Goal: Task Accomplishment & Management: Use online tool/utility

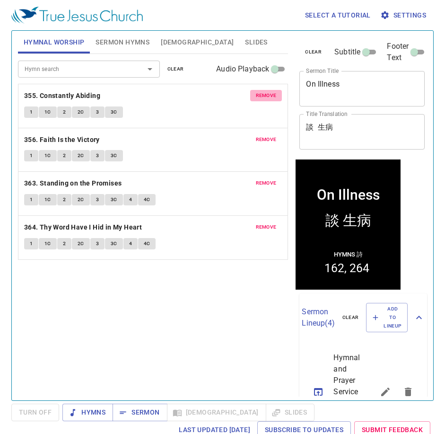
click at [266, 96] on span "remove" at bounding box center [266, 95] width 21 height 9
click at [266, 135] on span "remove" at bounding box center [266, 139] width 21 height 9
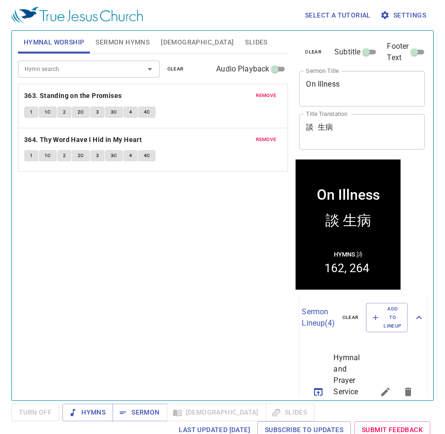
click at [266, 96] on span "remove" at bounding box center [266, 95] width 21 height 9
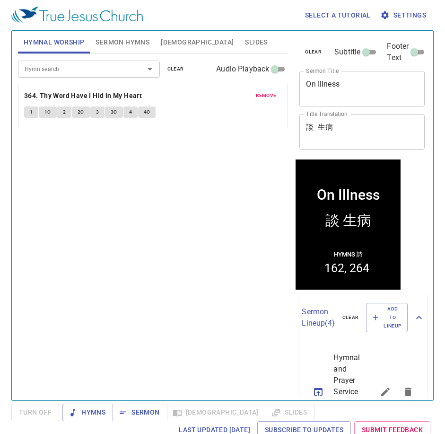
click at [266, 96] on span "remove" at bounding box center [266, 95] width 21 height 9
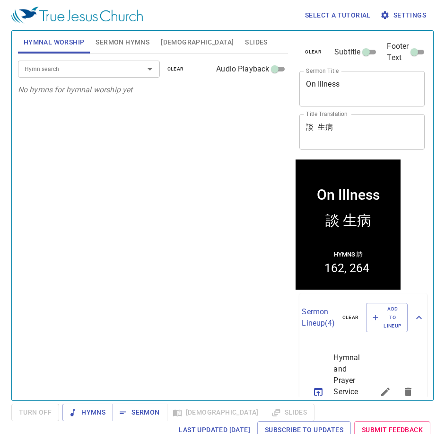
click at [119, 73] on input "Hymn search" at bounding box center [75, 68] width 108 height 11
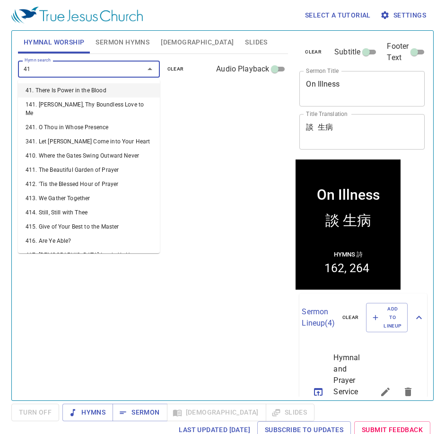
type input "418"
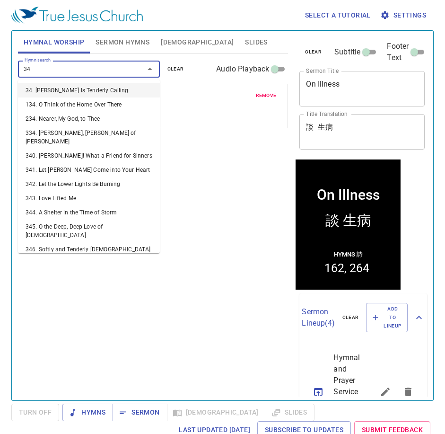
type input "341"
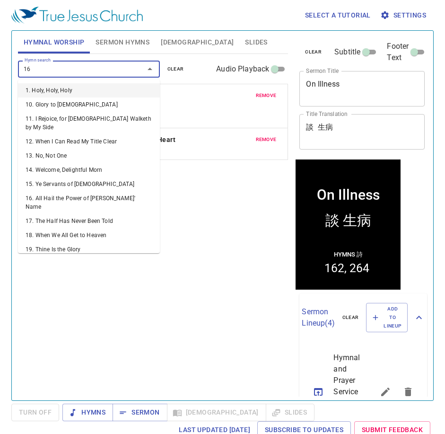
type input "168"
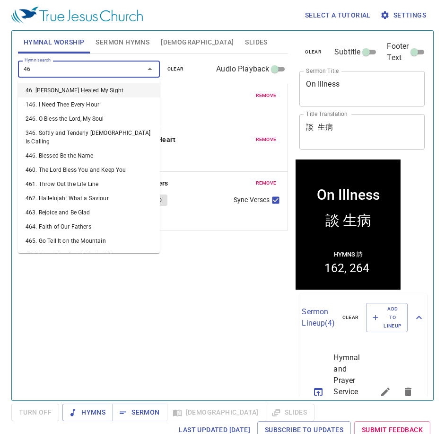
type input "468"
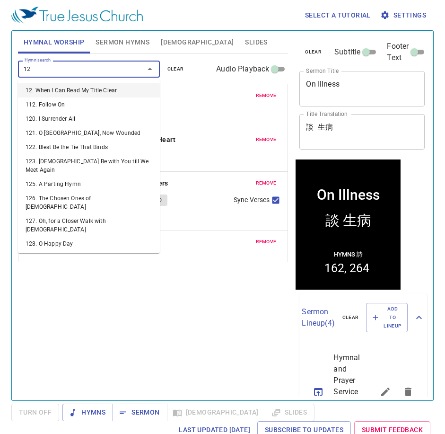
type input "122"
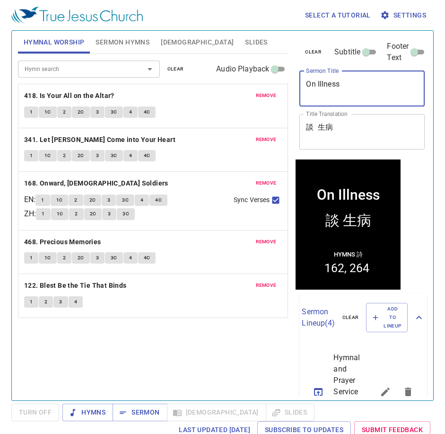
drag, startPoint x: 346, startPoint y: 89, endPoint x: 209, endPoint y: 97, distance: 136.5
click at [200, 102] on div "Hymnal Worship Sermon Hymns Bible Slides Hymn search Hymn search clear Audio Pl…" at bounding box center [222, 212] width 417 height 370
click at [236, 137] on div "Hymnal Worship Sermon Hymns Bible Slides Hymn search Hymn search clear Audio Pl…" at bounding box center [222, 212] width 417 height 370
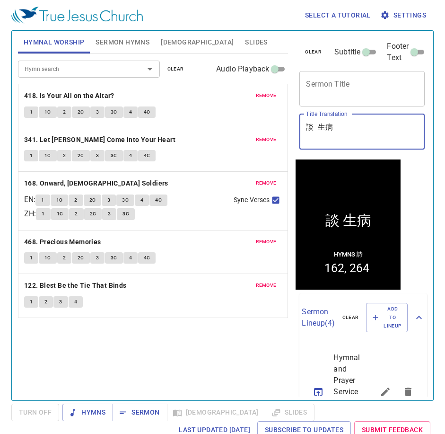
type textarea "談 生病"
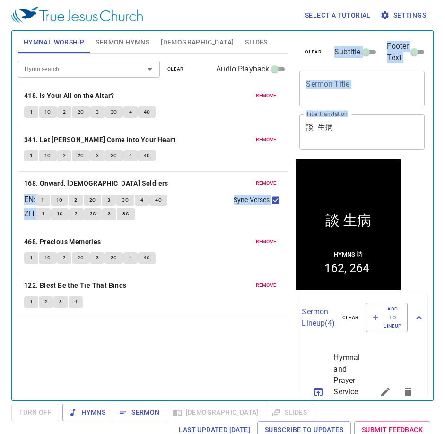
drag, startPoint x: 350, startPoint y: 119, endPoint x: 356, endPoint y: 128, distance: 11.3
click at [219, 135] on div "Hymnal Worship Sermon Hymns Bible Slides Hymn search Hymn search clear Audio Pl…" at bounding box center [222, 212] width 417 height 370
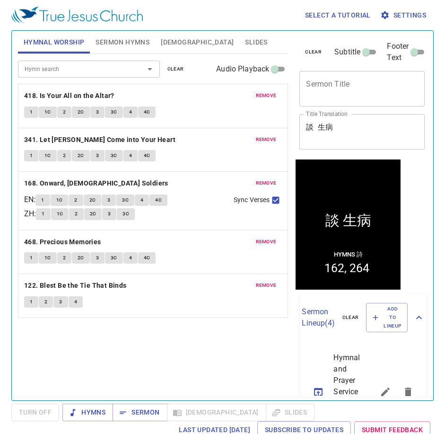
click at [357, 125] on textarea "談 生病" at bounding box center [362, 132] width 112 height 18
drag, startPoint x: 306, startPoint y: 132, endPoint x: 267, endPoint y: 135, distance: 39.4
click at [259, 135] on div "Hymnal Worship Sermon Hymns Bible Slides Hymn search Hymn search clear Audio Pl…" at bounding box center [222, 212] width 417 height 370
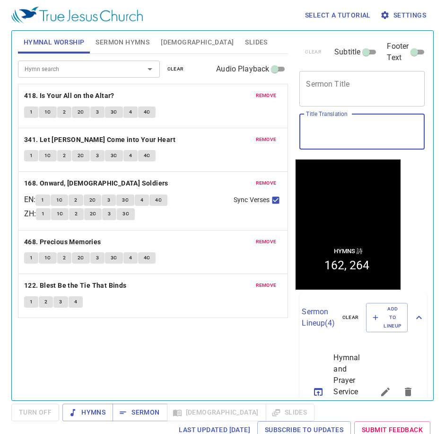
click at [111, 340] on div "Hymn search Hymn search clear Audio Playback remove 418. Is Your All on the Alt…" at bounding box center [153, 223] width 271 height 338
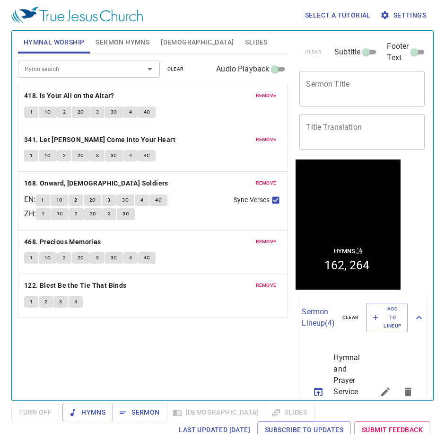
click at [134, 42] on span "Sermon Hymns" at bounding box center [123, 42] width 54 height 12
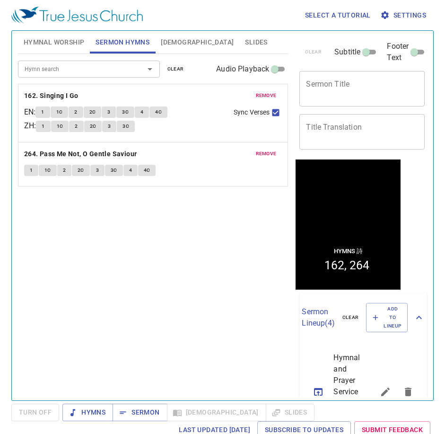
click at [266, 97] on span "remove" at bounding box center [266, 95] width 21 height 9
click at [266, 150] on span "remove" at bounding box center [266, 154] width 21 height 9
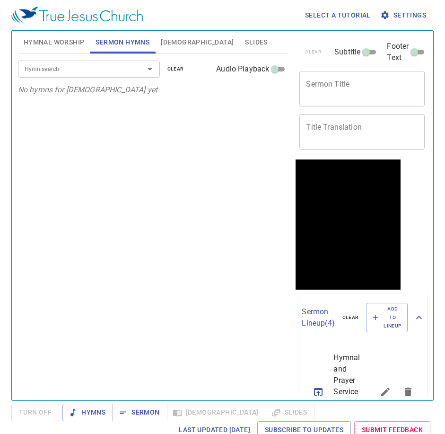
click at [125, 77] on div "Hymn search" at bounding box center [89, 69] width 142 height 17
click at [102, 76] on div "Hymn search" at bounding box center [89, 69] width 142 height 17
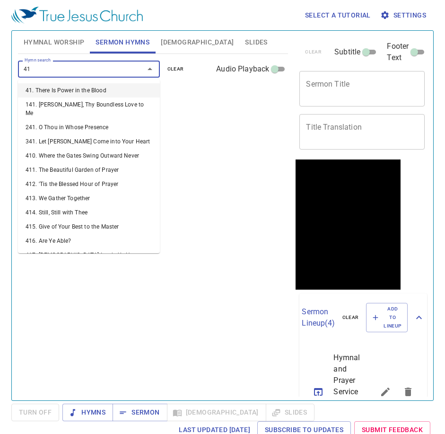
type input "411"
type input "418"
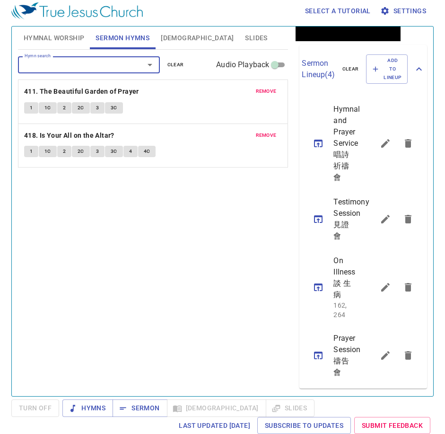
scroll to position [219, 0]
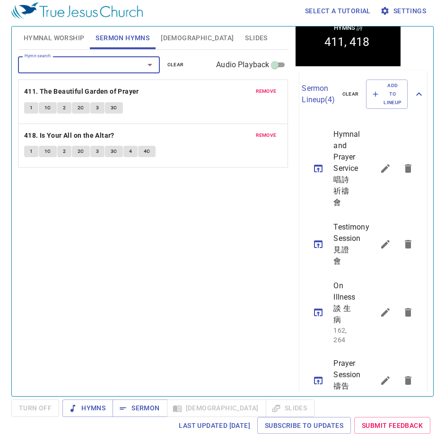
click at [322, 174] on icon "sermon lineup list" at bounding box center [318, 168] width 11 height 11
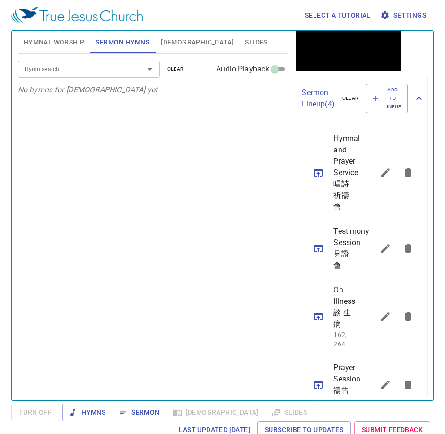
scroll to position [0, 0]
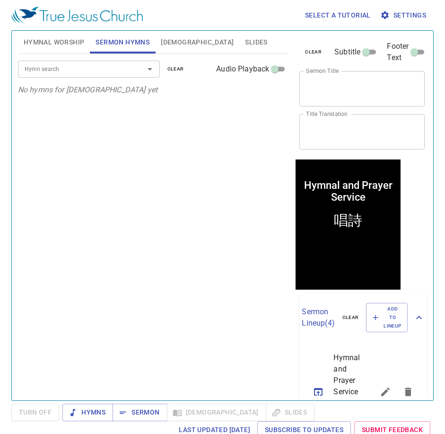
click at [356, 127] on textarea "唱詩[DEMOGRAPHIC_DATA]" at bounding box center [362, 132] width 112 height 18
click at [95, 78] on div "Hymn search Hymn search clear Audio Playback" at bounding box center [153, 69] width 271 height 30
click at [95, 72] on input "Hymn search" at bounding box center [75, 68] width 108 height 11
click at [88, 124] on div "Hymn search Hymn search clear Audio Playback No hymns for sermon yet" at bounding box center [153, 223] width 271 height 338
click at [60, 68] on input "Hymn search" at bounding box center [75, 68] width 108 height 11
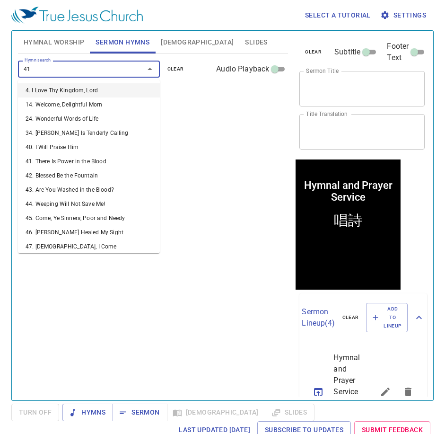
type input "411"
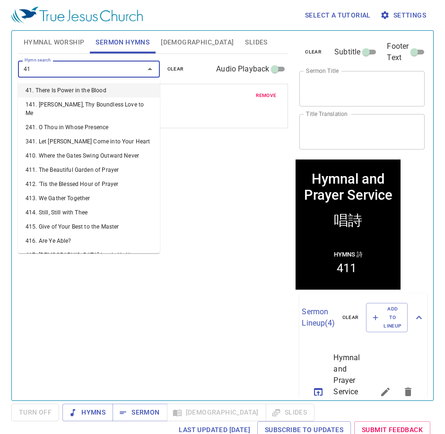
type input "418"
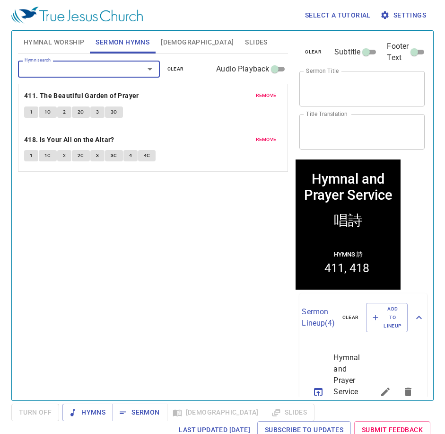
click at [64, 34] on button "Hymnal Worship" at bounding box center [54, 42] width 72 height 23
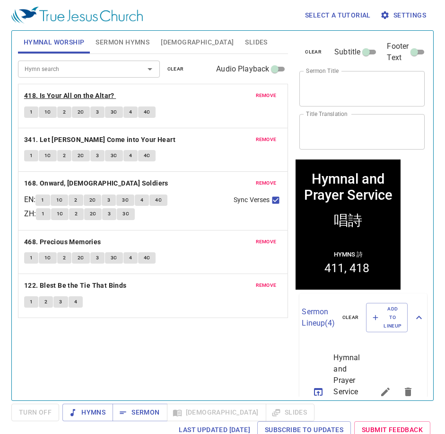
click at [87, 98] on b "418. Is Your All on the Altar?" at bounding box center [69, 96] width 90 height 12
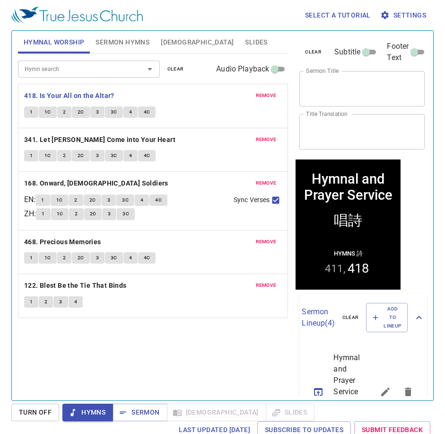
click at [354, 86] on textarea "Hymnal and Prayer Service" at bounding box center [362, 89] width 112 height 18
type textarea "Hymnal and Prayer Service"
drag, startPoint x: 345, startPoint y: 131, endPoint x: 352, endPoint y: 131, distance: 7.1
click at [346, 132] on textarea "唱詩[DEMOGRAPHIC_DATA]" at bounding box center [362, 132] width 112 height 18
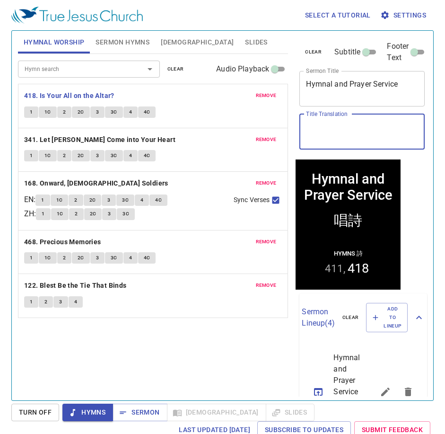
type textarea "唱詩[DEMOGRAPHIC_DATA]"
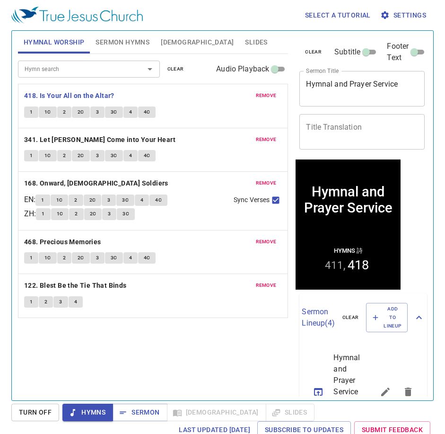
click at [155, 364] on div "Hymn search Hymn search clear Audio Playback remove 418. Is Your All on the Alt…" at bounding box center [153, 223] width 271 height 338
click at [70, 90] on b "418. Is Your All on the Altar?" at bounding box center [69, 96] width 90 height 12
drag, startPoint x: 126, startPoint y: 41, endPoint x: 106, endPoint y: 44, distance: 19.5
click at [126, 41] on span "Sermon Hymns" at bounding box center [123, 42] width 54 height 12
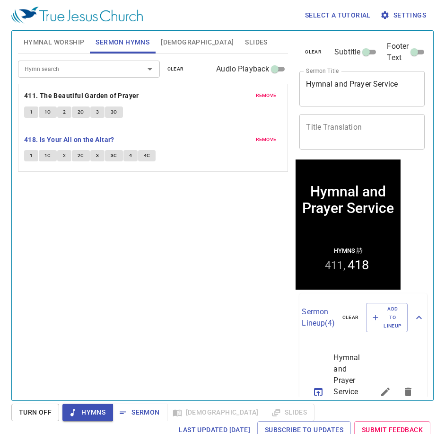
click at [63, 35] on button "Hymnal Worship" at bounding box center [54, 42] width 72 height 23
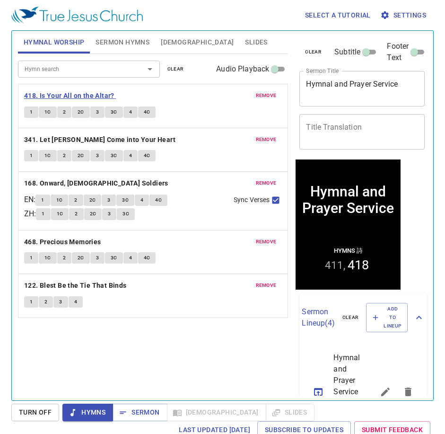
click at [87, 98] on b "418. Is Your All on the Altar?" at bounding box center [69, 96] width 90 height 12
click at [318, 142] on div "x Title Translation" at bounding box center [362, 131] width 125 height 35
click at [335, 132] on textarea "Title Translation" at bounding box center [362, 132] width 112 height 18
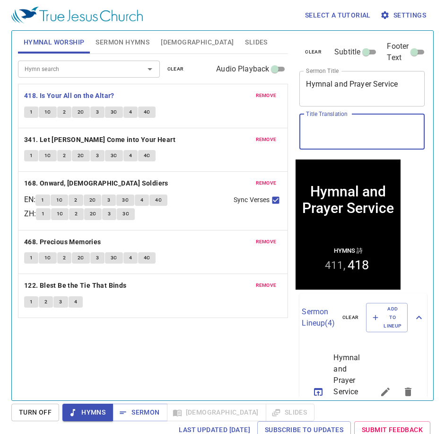
paste textarea "唱詩[DEMOGRAPHIC_DATA]"
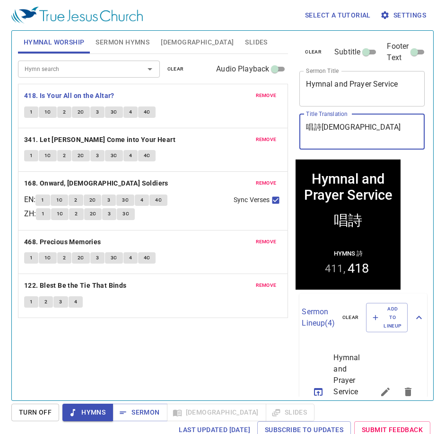
type textarea "唱詩[DEMOGRAPHIC_DATA]"
click at [187, 111] on div "1 1C 2 2C 3 3C 4 4C" at bounding box center [153, 113] width 258 height 14
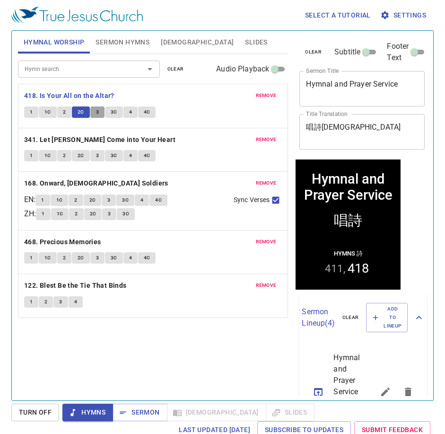
click at [97, 111] on span "3" at bounding box center [97, 112] width 3 height 9
click at [165, 334] on div "Hymn search Hymn search clear Audio Playback remove 418. Is Your All on the Alt…" at bounding box center [153, 223] width 271 height 338
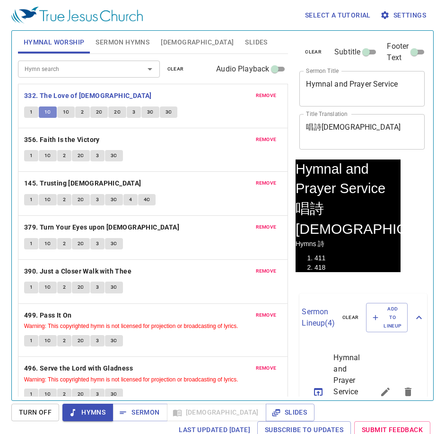
click at [52, 106] on button "1C" at bounding box center [48, 111] width 18 height 11
click at [48, 108] on span "1C" at bounding box center [47, 112] width 7 height 9
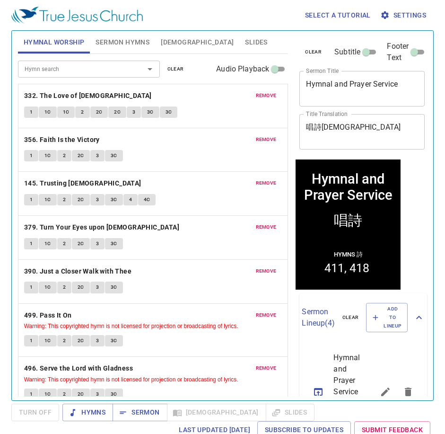
click at [193, 409] on div "Hymns Sermon [DEMOGRAPHIC_DATA] Slides" at bounding box center [188, 413] width 252 height 18
click at [193, 410] on div "Hymns Sermon [DEMOGRAPHIC_DATA] Slides" at bounding box center [188, 413] width 252 height 18
drag, startPoint x: 192, startPoint y: 416, endPoint x: 183, endPoint y: 416, distance: 8.5
click at [188, 416] on div "Hymns Sermon [DEMOGRAPHIC_DATA] Slides" at bounding box center [188, 413] width 252 height 18
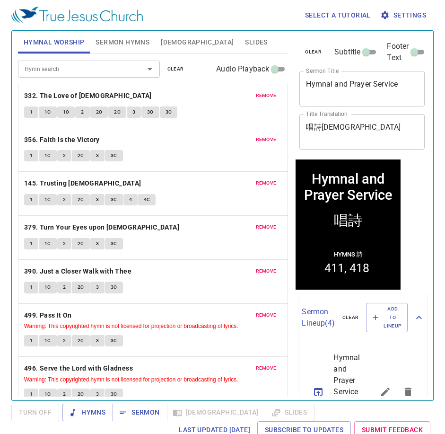
click at [194, 409] on div "Hymns Sermon [DEMOGRAPHIC_DATA] Slides" at bounding box center [188, 413] width 252 height 18
click at [195, 410] on div "Hymns Sermon [DEMOGRAPHIC_DATA] Slides" at bounding box center [188, 413] width 252 height 18
click at [194, 411] on div "Hymns Sermon [DEMOGRAPHIC_DATA] Slides" at bounding box center [188, 413] width 252 height 18
click at [194, 412] on div "Hymns Sermon [DEMOGRAPHIC_DATA] Slides" at bounding box center [188, 413] width 252 height 18
click at [193, 412] on div "Hymns Sermon [DEMOGRAPHIC_DATA] Slides" at bounding box center [188, 413] width 252 height 18
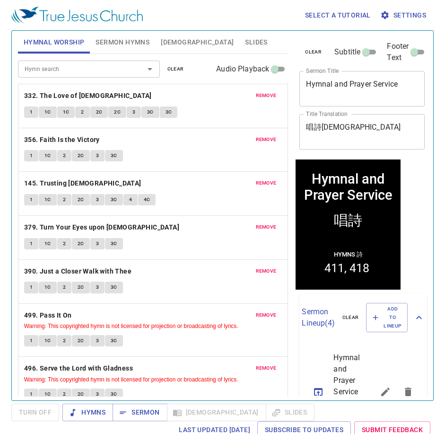
click at [177, 42] on span "[DEMOGRAPHIC_DATA]" at bounding box center [197, 42] width 73 height 12
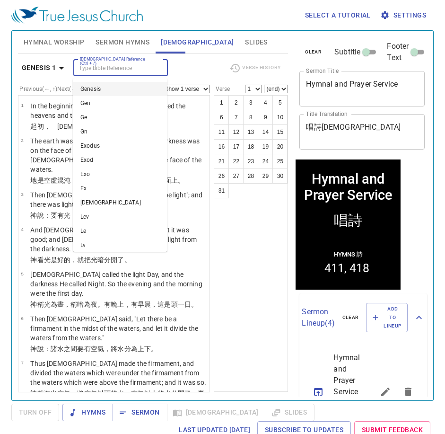
click at [116, 73] on input "[DEMOGRAPHIC_DATA] Reference (Ctrl + /)" at bounding box center [112, 67] width 73 height 11
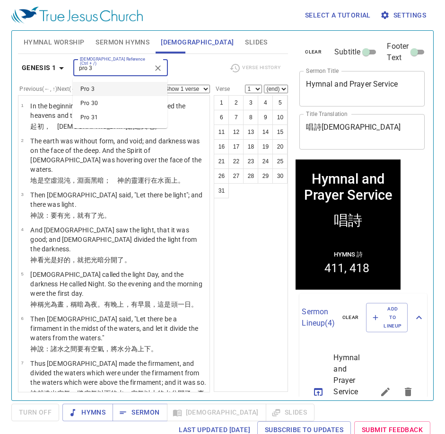
type input "pro 3"
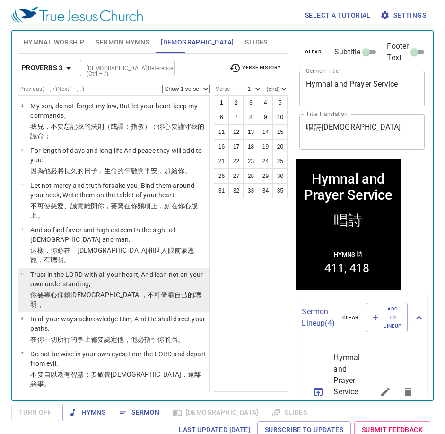
click at [142, 277] on p "Trust in the LORD with all your heart, And lean not on your own understanding;" at bounding box center [118, 279] width 177 height 19
select select "5"
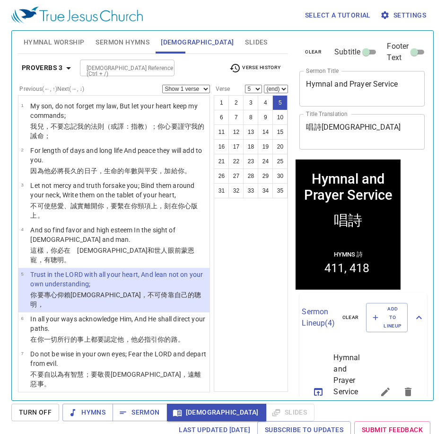
click at [126, 291] on wh8172 "自己的聰明 ，" at bounding box center [115, 299] width 171 height 17
click at [187, 85] on select "Show 1 verse Show 2 verses Show 3 verses Show 4 verses Show 5 verses" at bounding box center [186, 89] width 48 height 9
select select "2"
click at [162, 85] on select "Show 1 verse Show 2 verses Show 3 verses Show 4 verses Show 5 verses" at bounding box center [186, 89] width 48 height 9
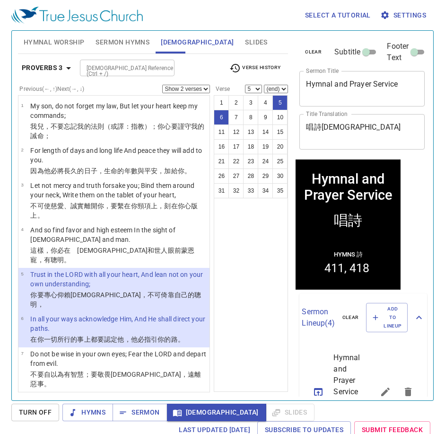
click at [243, 304] on div "1 2 3 4 5 6 7 8 9 10 11 12 13 14 15 16 17 18 19 20 21 22 23 24 25 26 27 28 29 3…" at bounding box center [251, 243] width 74 height 297
drag, startPoint x: 223, startPoint y: 247, endPoint x: 219, endPoint y: 248, distance: 4.9
click at [218, 248] on div "1 2 3 4 5 6 7 8 9 10 11 12 13 14 15 16 17 18 19 20 21 22 23 24 25 26 27 28 29 3…" at bounding box center [251, 243] width 74 height 297
click at [73, 46] on span "Hymnal Worship" at bounding box center [54, 42] width 61 height 12
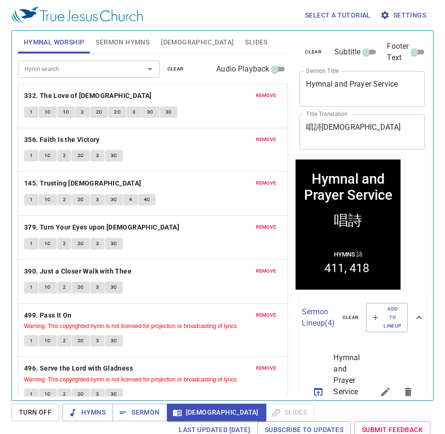
click at [106, 220] on div "remove 379. Turn Your Eyes upon [DEMOGRAPHIC_DATA] 1 1C 2 2C 3 3C" at bounding box center [153, 238] width 270 height 44
click at [105, 228] on b "379. Turn Your Eyes upon [DEMOGRAPHIC_DATA]" at bounding box center [101, 227] width 155 height 12
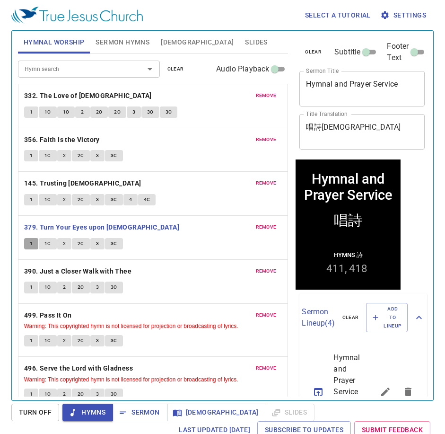
click at [34, 243] on button "1" at bounding box center [31, 243] width 14 height 11
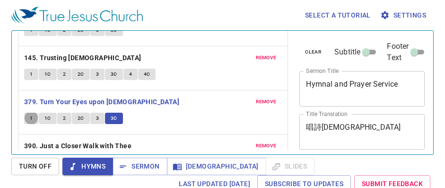
scroll to position [142, 0]
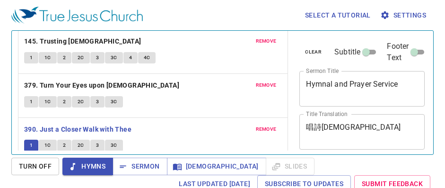
click at [227, 56] on div "1 1C 2 2C 3 3C 4 4C" at bounding box center [153, 59] width 258 height 14
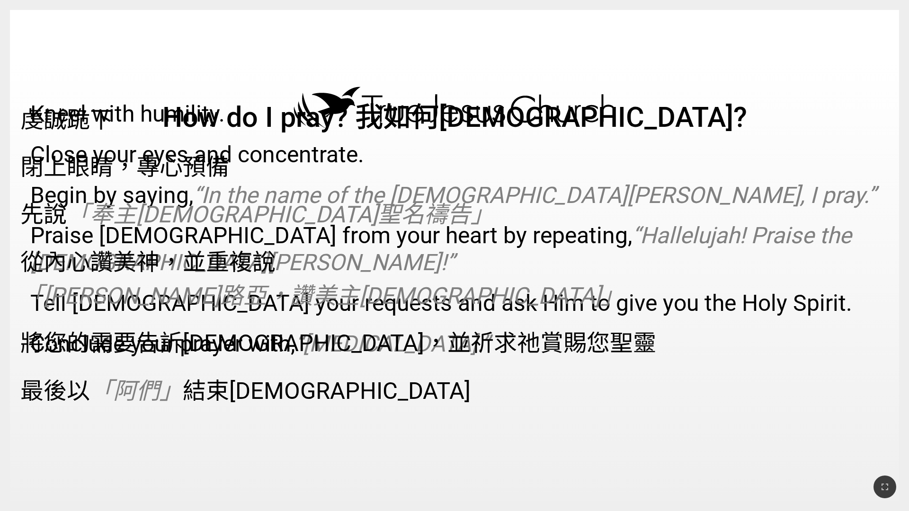
click at [700, 128] on p "虔誠跪下" at bounding box center [449, 118] width 858 height 34
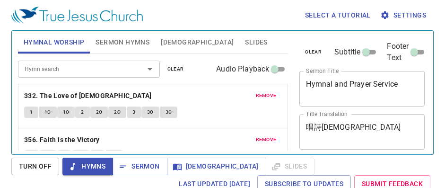
scroll to position [142, 0]
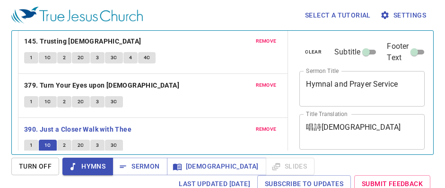
drag, startPoint x: 170, startPoint y: 97, endPoint x: 177, endPoint y: 100, distance: 7.0
click at [170, 97] on div "1 1C 2 2C 3 3C" at bounding box center [153, 103] width 258 height 14
click at [191, 90] on p "379. Turn Your Eyes upon [DEMOGRAPHIC_DATA]" at bounding box center [153, 86] width 258 height 12
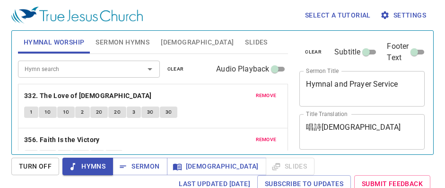
scroll to position [142, 0]
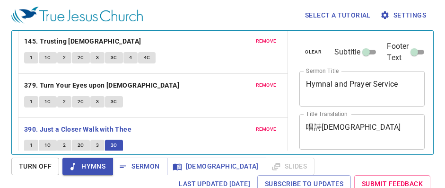
click at [233, 56] on div "1 1C 2 2C 3 3C 4 4C" at bounding box center [153, 59] width 258 height 14
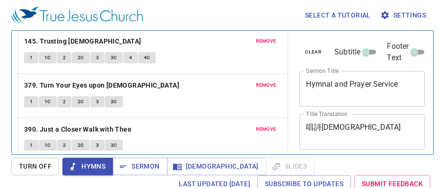
drag, startPoint x: 204, startPoint y: 12, endPoint x: 178, endPoint y: 41, distance: 38.6
click at [204, 12] on div "Select a tutorial Settings" at bounding box center [220, 15] width 419 height 30
click at [133, 177] on div "Last updated 9/22/2025 Subscribe to Updates Submit Feedback" at bounding box center [222, 184] width 423 height 18
click at [140, 165] on span "Sermon" at bounding box center [139, 166] width 39 height 12
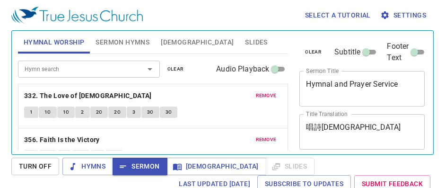
select select "2"
select select "5"
click at [176, 169] on icon "button" at bounding box center [177, 166] width 9 height 7
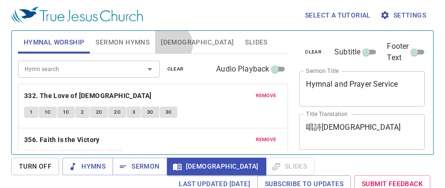
click at [172, 44] on span "[DEMOGRAPHIC_DATA]" at bounding box center [197, 42] width 73 height 12
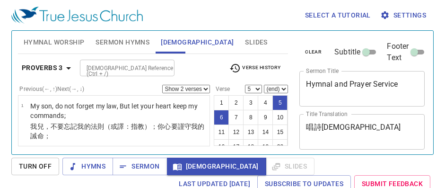
click at [120, 66] on input "[DEMOGRAPHIC_DATA] Reference (Ctrl + /)" at bounding box center [119, 67] width 73 height 11
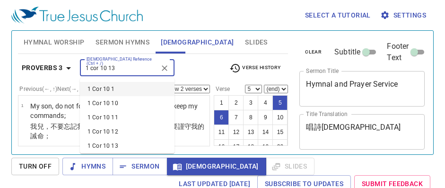
type input "1 cor 10 13"
select select "1"
select select "13"
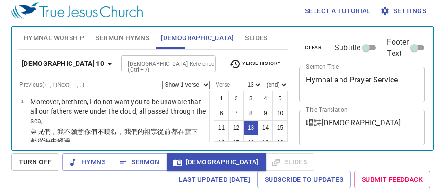
scroll to position [544, 0]
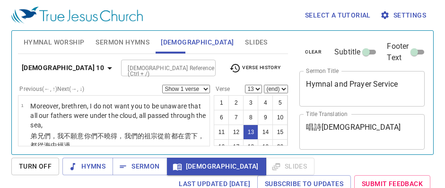
select select "13"
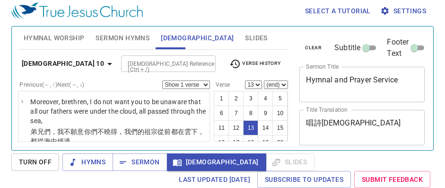
scroll to position [544, 0]
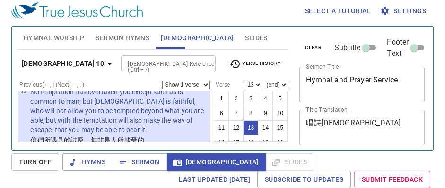
click at [130, 43] on span "Sermon Hymns" at bounding box center [123, 38] width 54 height 12
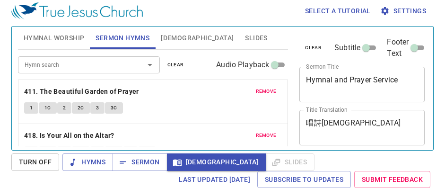
scroll to position [21, 0]
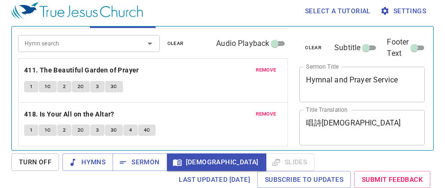
click at [34, 129] on button "1" at bounding box center [31, 129] width 14 height 11
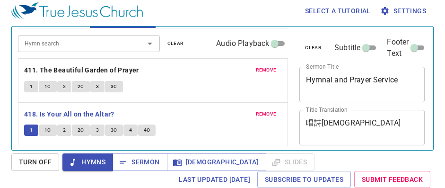
click at [201, 76] on p "411. The Beautiful Garden of Prayer" at bounding box center [153, 70] width 258 height 12
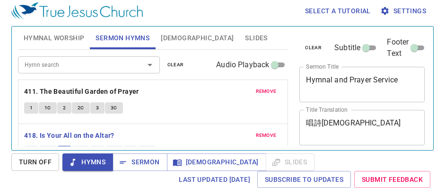
scroll to position [21, 0]
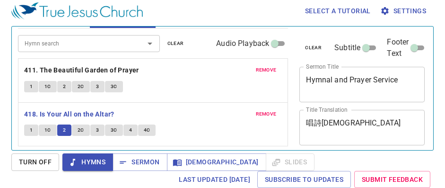
drag, startPoint x: 213, startPoint y: 103, endPoint x: 452, endPoint y: 56, distance: 243.6
click at [213, 103] on div "remove 418. Is Your All on the Altar? 1 1C 2 2C 3 3C 4 4C" at bounding box center [153, 125] width 270 height 44
click at [194, 91] on div "1 1C 2 2C 3 3C" at bounding box center [153, 88] width 258 height 14
drag, startPoint x: 225, startPoint y: 101, endPoint x: 239, endPoint y: 92, distance: 17.2
click at [225, 101] on div "remove 411. The Beautiful Garden of Prayer 1 1C 2 2C 3 3C" at bounding box center [153, 81] width 270 height 44
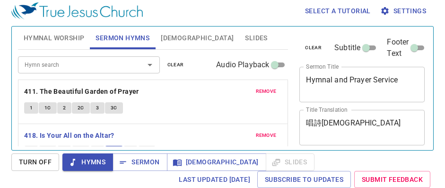
scroll to position [21, 0]
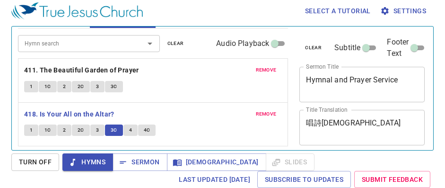
click at [203, 95] on div "remove 411. The Beautiful Garden of Prayer 1 1C 2 2C 3 3C remove 418. Is Your A…" at bounding box center [153, 102] width 271 height 88
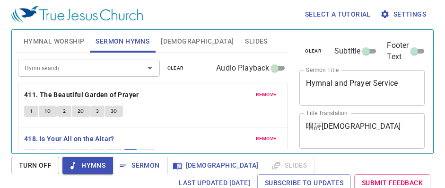
scroll to position [0, 0]
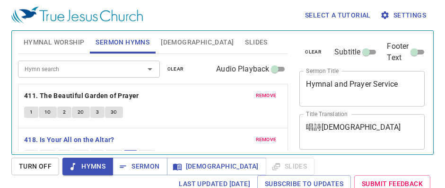
drag, startPoint x: 0, startPoint y: 0, endPoint x: 212, endPoint y: 43, distance: 216.3
click at [245, 44] on span "Slides" at bounding box center [256, 42] width 22 height 12
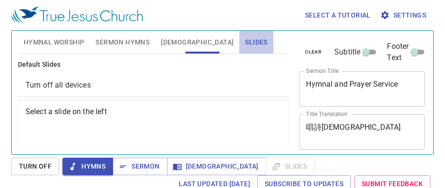
click at [245, 43] on span "Slides" at bounding box center [256, 42] width 22 height 12
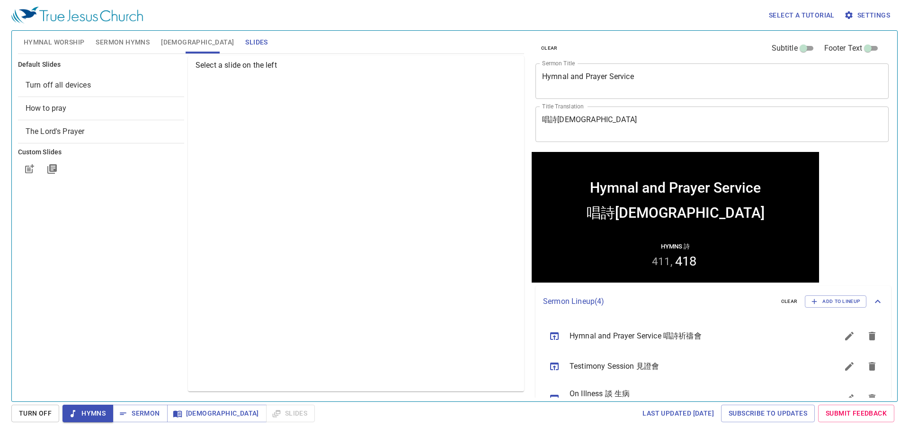
drag, startPoint x: 97, startPoint y: 105, endPoint x: 219, endPoint y: 113, distance: 121.4
click at [97, 105] on span "How to pray" at bounding box center [101, 108] width 151 height 11
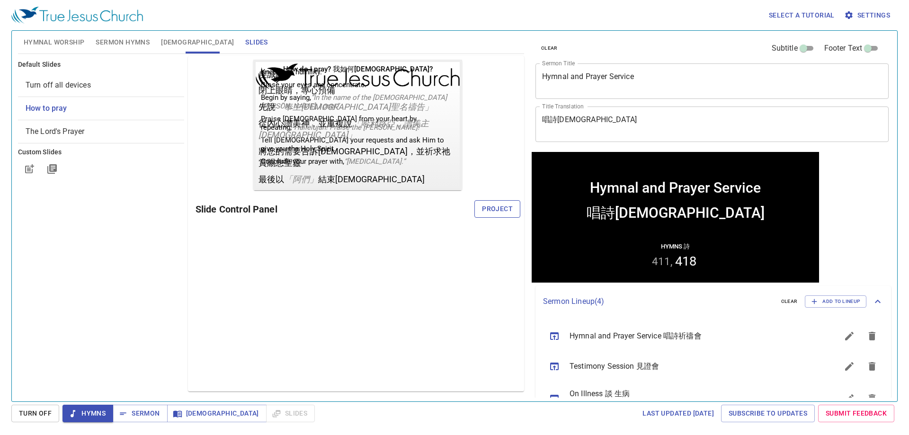
click at [445, 187] on span "Project" at bounding box center [497, 209] width 31 height 12
